Goal: Task Accomplishment & Management: Complete application form

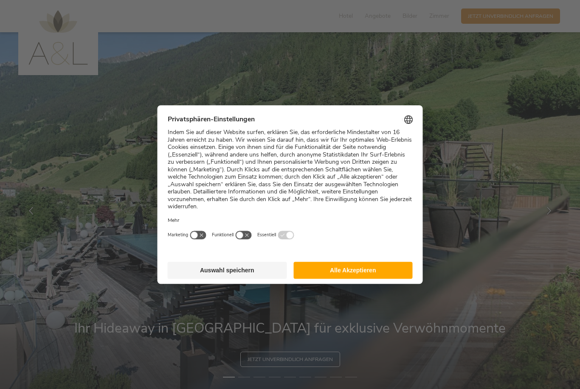
click at [360, 262] on button "Alle Akzeptieren" at bounding box center [352, 270] width 119 height 17
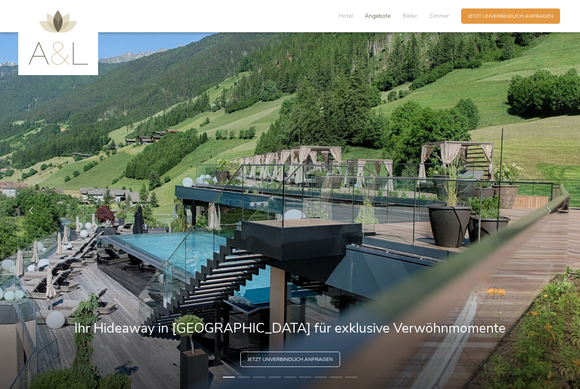
click at [379, 15] on span "Angebote" at bounding box center [378, 16] width 26 height 8
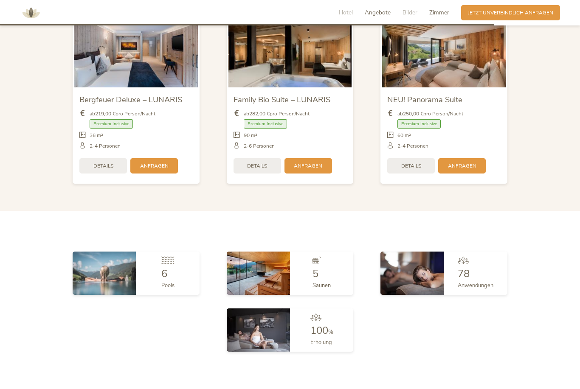
scroll to position [1804, 0]
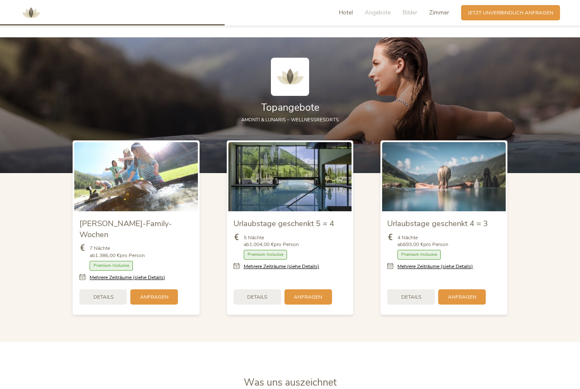
click at [434, 13] on span "Zimmer" at bounding box center [439, 12] width 20 height 8
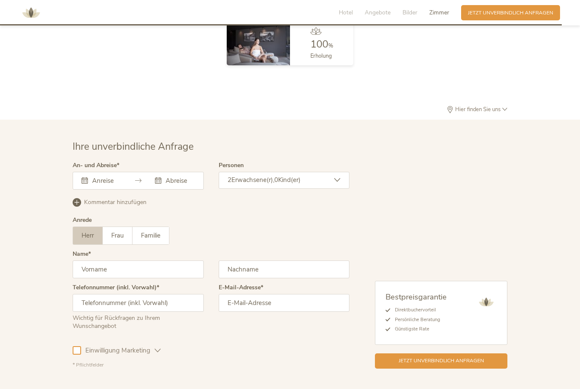
scroll to position [2115, 0]
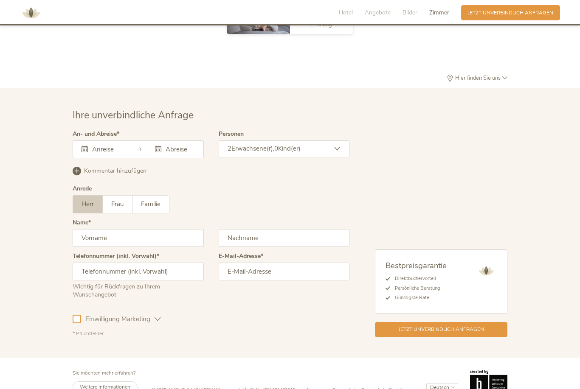
click at [104, 158] on div "[DATE] Mo Di Mi Do Fr Sa So 1 2 3 4 5 6 7 8 9 10 11 12 13 14 15 16 17 18 19 20 …" at bounding box center [138, 150] width 131 height 18
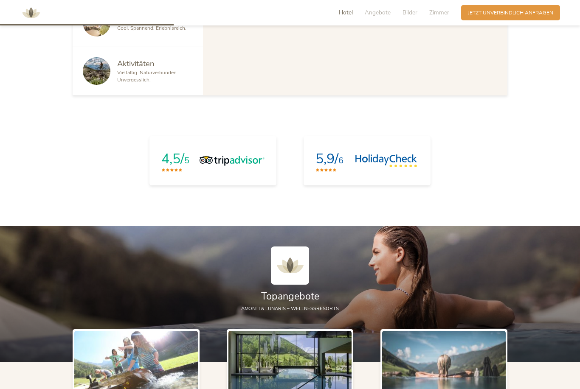
click at [346, 12] on span "Hotel" at bounding box center [346, 12] width 14 height 8
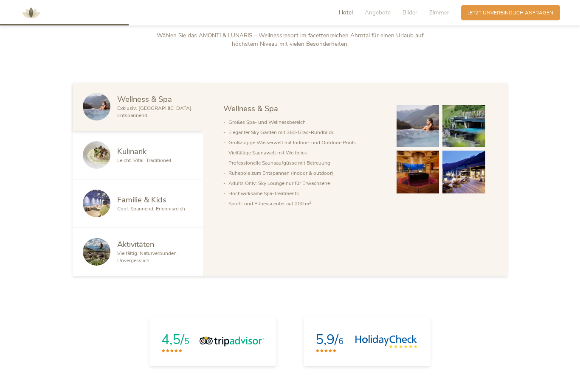
scroll to position [447, 0]
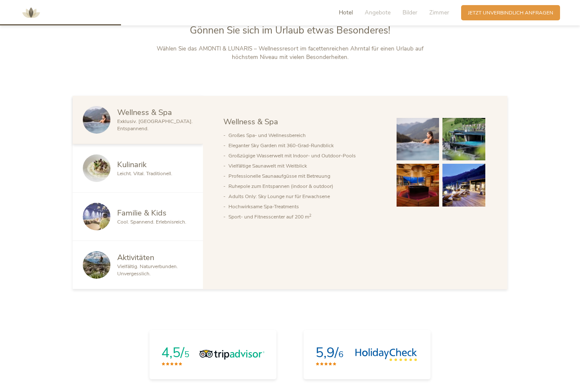
click at [563, 62] on div "Neu. Einzigartig. Spektakulär. Gönnen Sie sich im Urlaub etwas Besonderes! Wähl…" at bounding box center [290, 34] width 580 height 55
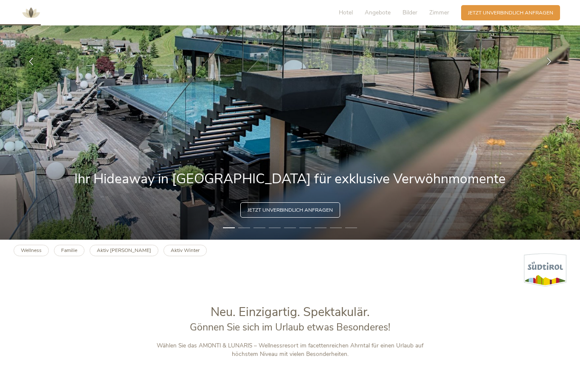
scroll to position [149, 0]
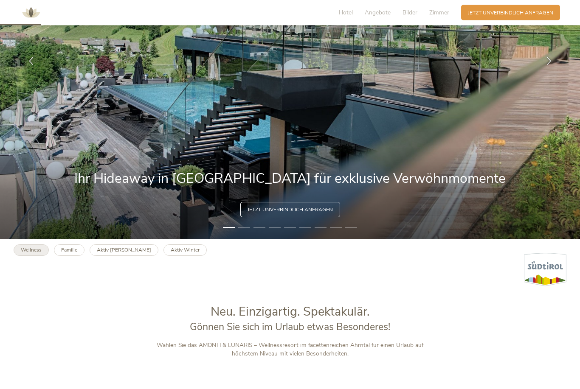
click at [39, 256] on link "Wellness" at bounding box center [31, 250] width 35 height 11
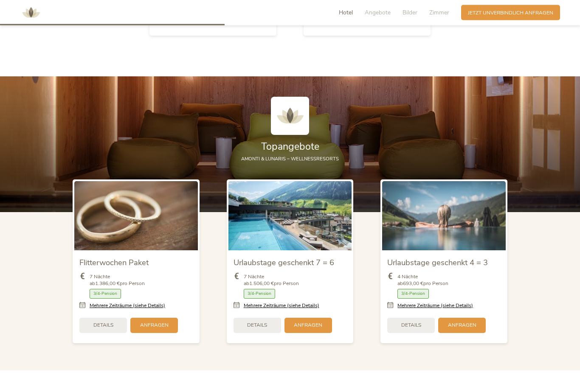
scroll to position [844, 0]
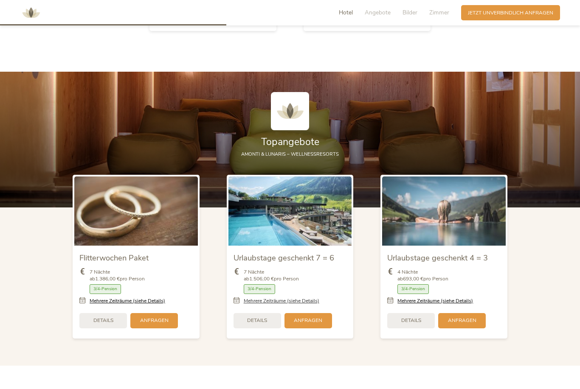
click at [312, 305] on link "Mehrere Zeiträume (siehe Details)" at bounding box center [282, 301] width 76 height 7
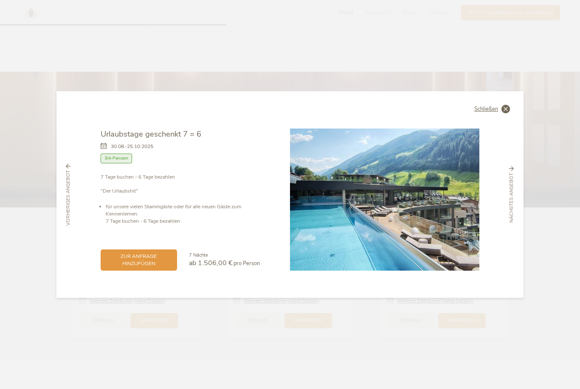
click at [504, 113] on icon at bounding box center [505, 109] width 8 height 8
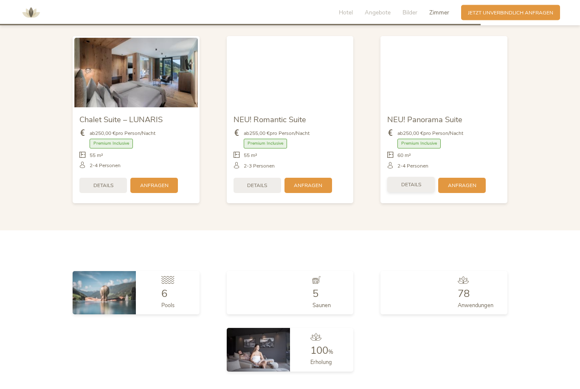
scroll to position [1814, 0]
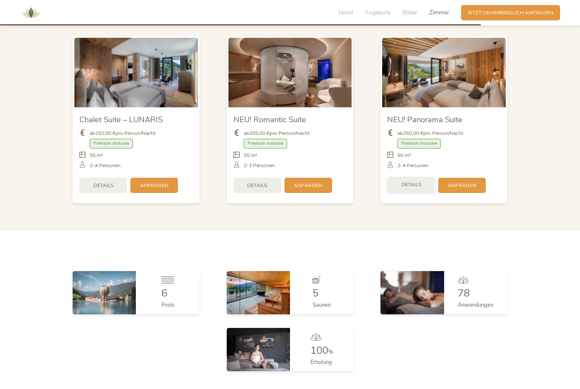
click at [404, 189] on span "Details" at bounding box center [411, 184] width 20 height 7
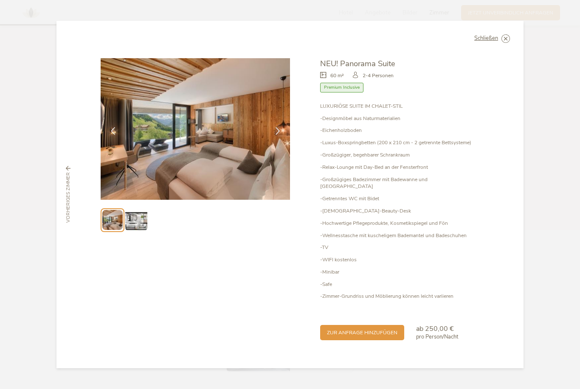
click at [132, 231] on img at bounding box center [136, 220] width 22 height 22
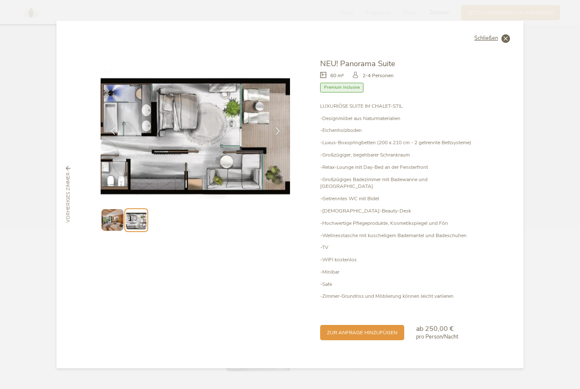
click at [497, 41] on span "Schließen" at bounding box center [486, 39] width 24 height 6
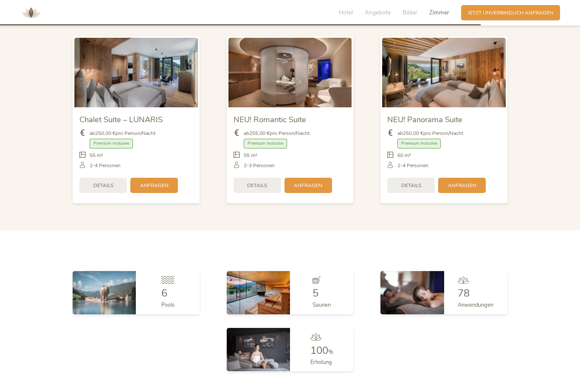
click at [248, 125] on span "NEU! Romantic Suite" at bounding box center [270, 119] width 73 height 11
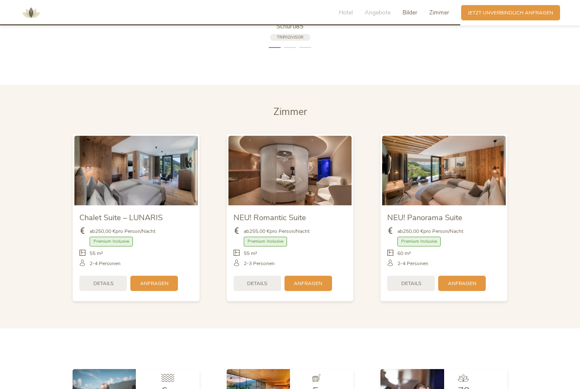
click at [442, 11] on span "Zimmer" at bounding box center [439, 12] width 20 height 8
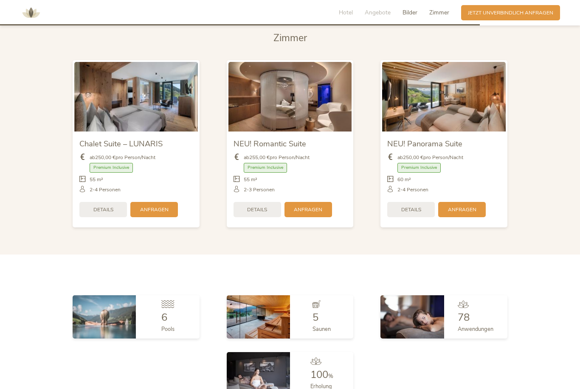
scroll to position [1791, 0]
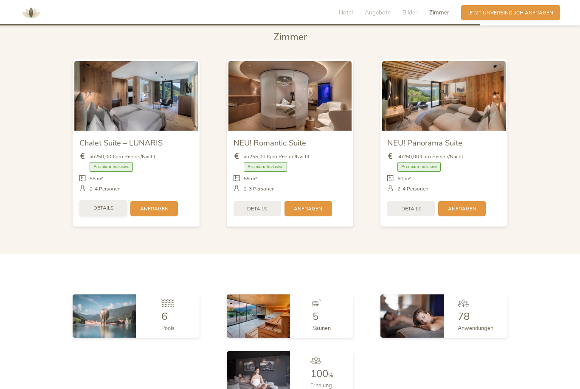
click at [91, 216] on div "Details" at bounding box center [103, 207] width 48 height 15
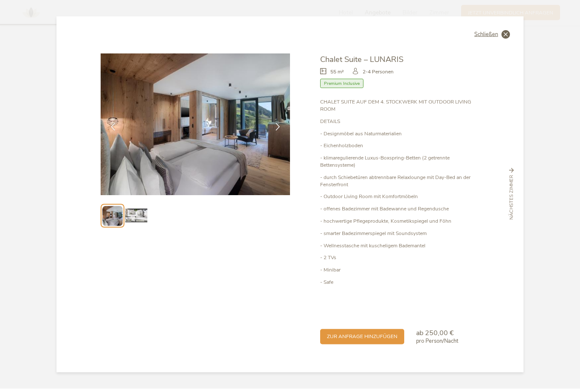
click at [505, 48] on div "Schließen Chalet Suite – LUNARIS 55 m² Premium Inclusive" at bounding box center [289, 195] width 467 height 356
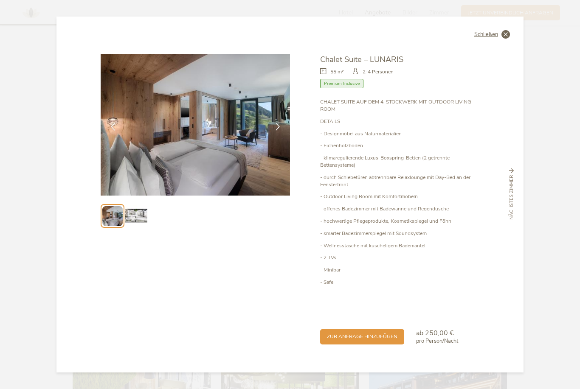
click at [500, 43] on div "Schließen Chalet Suite – LUNARIS 55 m² Premium Inclusive" at bounding box center [289, 195] width 467 height 356
click at [477, 36] on span "Schließen" at bounding box center [486, 35] width 24 height 6
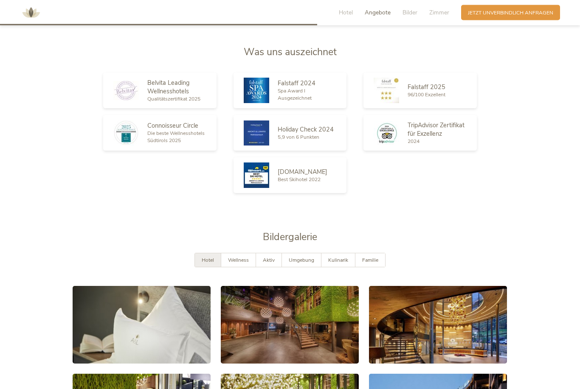
scroll to position [1198, 0]
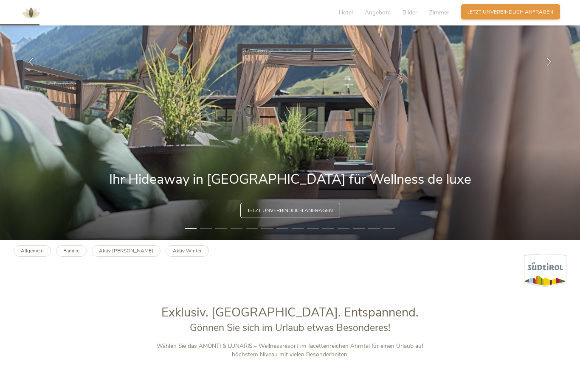
click at [546, 12] on span "Jetzt unverbindlich anfragen" at bounding box center [510, 11] width 85 height 7
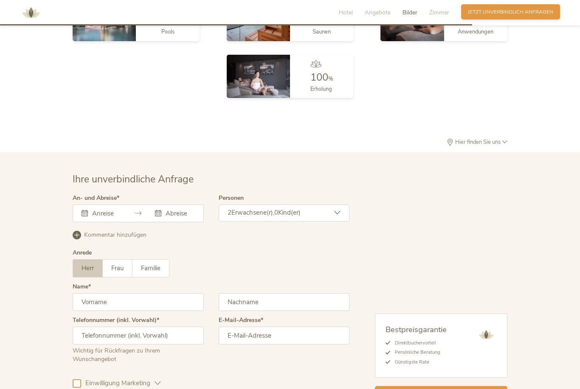
scroll to position [2190, 0]
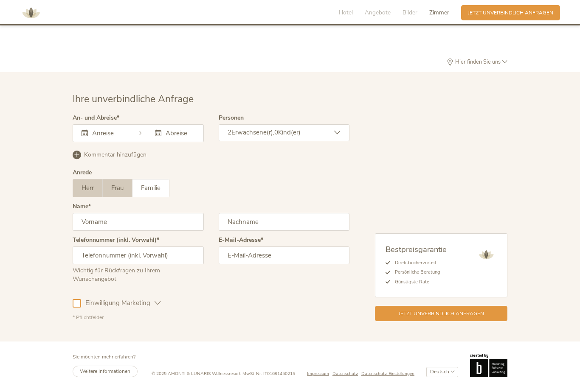
click at [120, 192] on span "Frau" at bounding box center [117, 188] width 12 height 8
click at [127, 129] on div at bounding box center [138, 133] width 131 height 18
click at [116, 136] on div "[DATE] Mo Di Mi Do Fr Sa So 1 2 3 4 5 6 7 8 9 10 11 12 13 14 15 16 17 18 19 20 …" at bounding box center [138, 133] width 131 height 18
click at [121, 130] on input "text" at bounding box center [105, 133] width 31 height 8
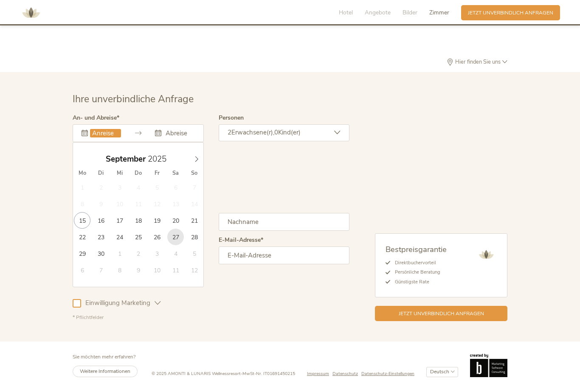
type input "27.09.2025"
type input "04.10.2025"
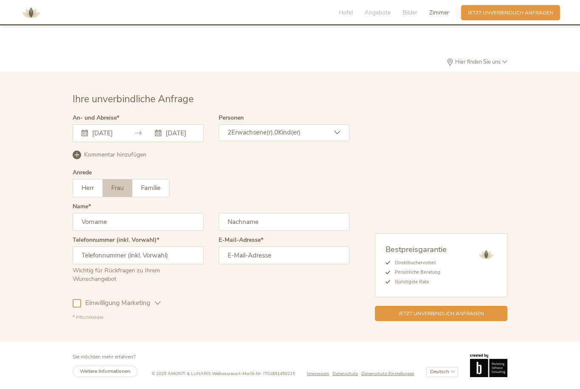
click at [190, 131] on input "04.10.2025" at bounding box center [178, 133] width 31 height 8
click at [136, 159] on div "Kommentar hinzufügen Kommentar entfernen" at bounding box center [211, 154] width 277 height 11
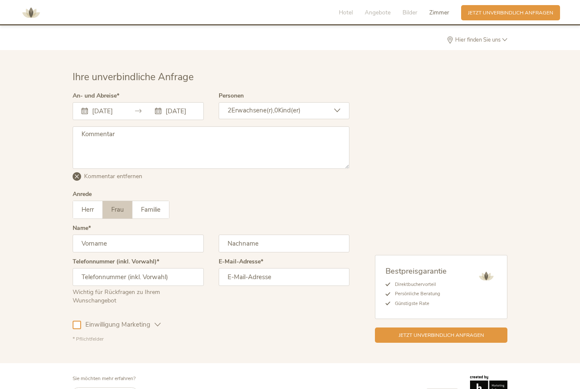
click at [82, 181] on div "Kommentar hinzufügen Kommentar entfernen" at bounding box center [211, 175] width 277 height 11
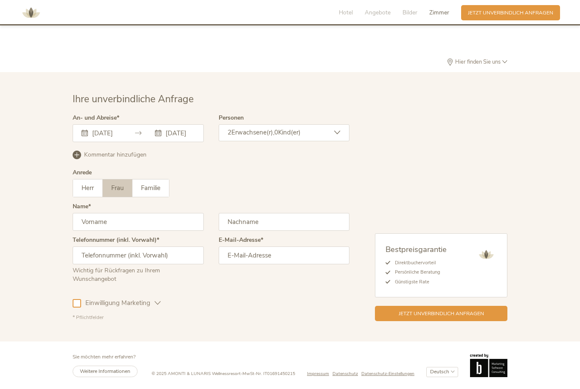
click at [188, 252] on input "text" at bounding box center [138, 256] width 131 height 18
type input "+491624916148"
click at [173, 213] on input "text" at bounding box center [138, 222] width 131 height 18
type input "Charlotte"
type input "Altmann"
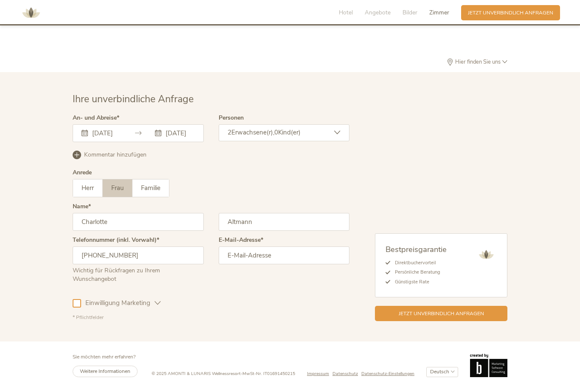
click at [298, 250] on input "email" at bounding box center [284, 256] width 131 height 18
type input "charlotte-altmann@gmx.de"
click at [160, 301] on icon at bounding box center [158, 303] width 6 height 6
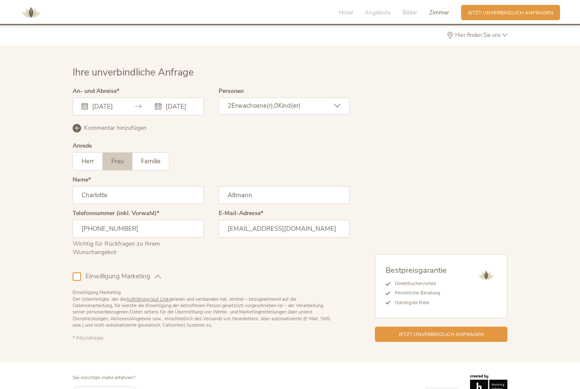
scroll to position [2210, 0]
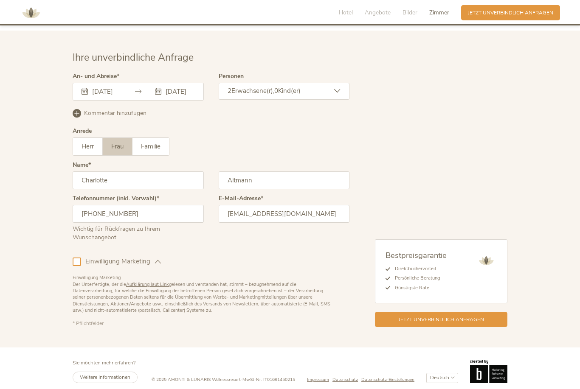
click at [82, 266] on span "Einwilligung Marketing" at bounding box center [117, 261] width 73 height 9
click at [156, 265] on icon at bounding box center [158, 262] width 6 height 6
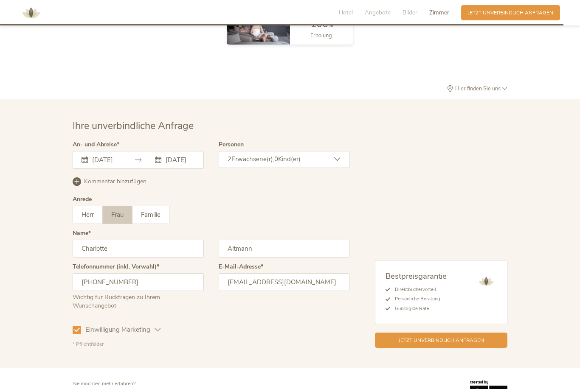
scroll to position [2163, 0]
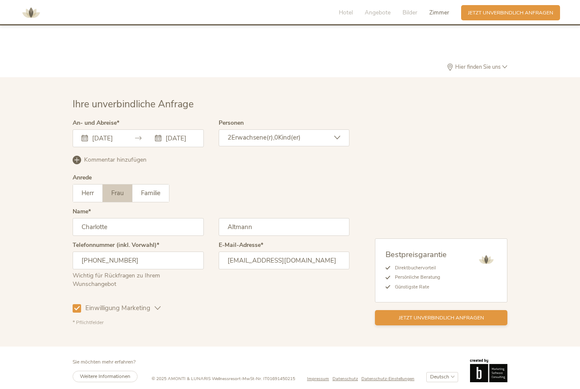
click at [485, 326] on div "Jetzt unverbindlich anfragen" at bounding box center [441, 317] width 132 height 15
